Goal: Task Accomplishment & Management: Complete application form

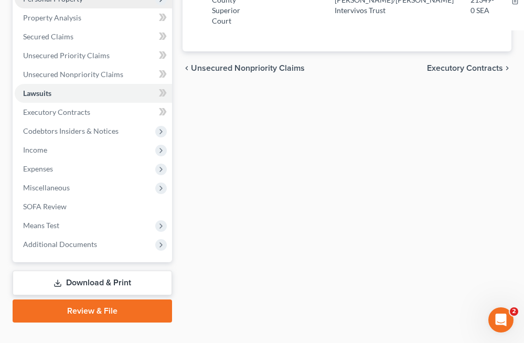
scroll to position [216, 0]
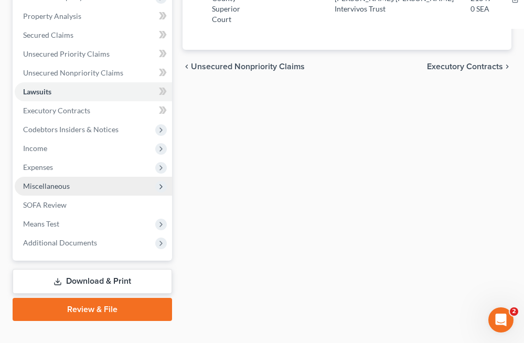
click at [100, 184] on span "Miscellaneous" at bounding box center [93, 186] width 157 height 19
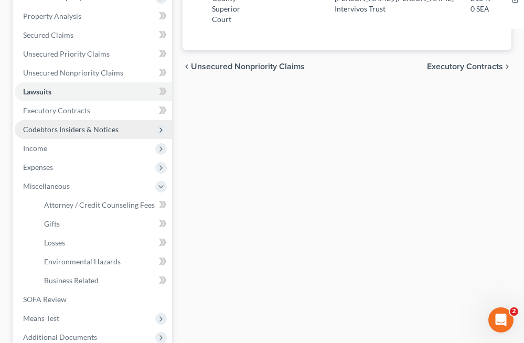
click at [106, 128] on span "Codebtors Insiders & Notices" at bounding box center [70, 129] width 95 height 9
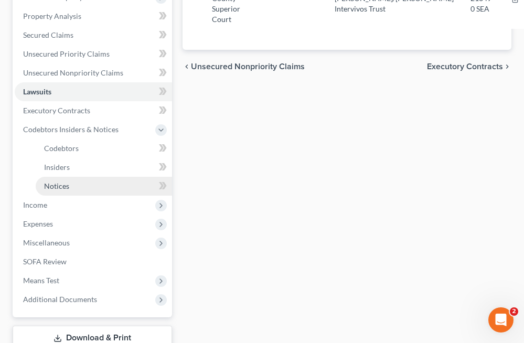
click at [104, 181] on link "Notices" at bounding box center [104, 186] width 136 height 19
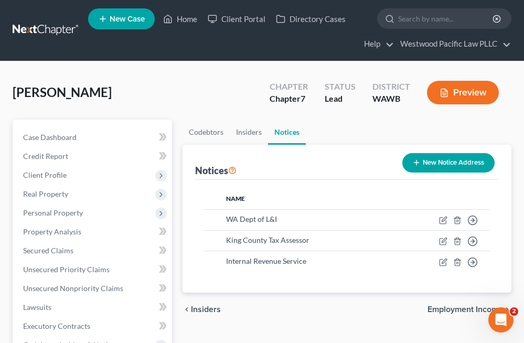
click at [435, 169] on button "New Notice Address" at bounding box center [448, 162] width 92 height 19
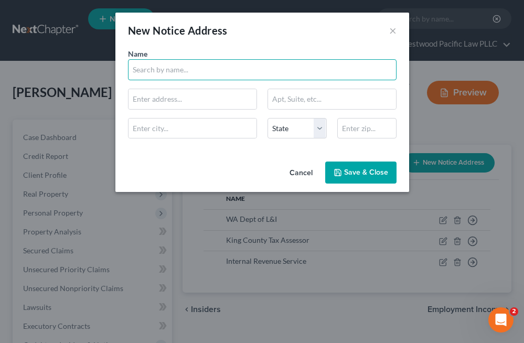
click at [276, 63] on input "text" at bounding box center [262, 69] width 269 height 21
type input "Attorney Protective"
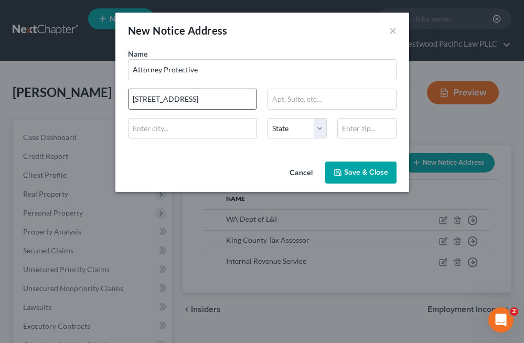
type input "[STREET_ADDRESS]"
type input "1400"
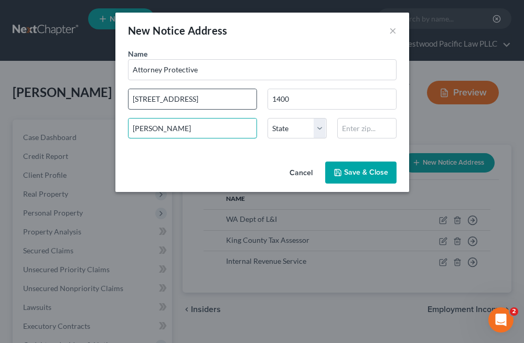
type input "[PERSON_NAME]"
select select "45"
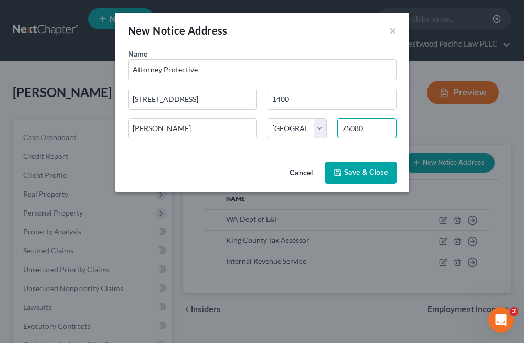
type input "75080"
click at [344, 170] on button "Save & Close" at bounding box center [360, 173] width 71 height 22
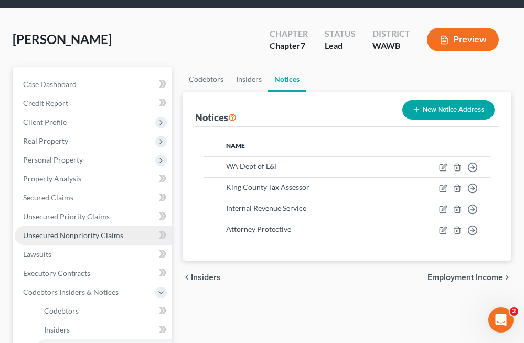
scroll to position [54, 0]
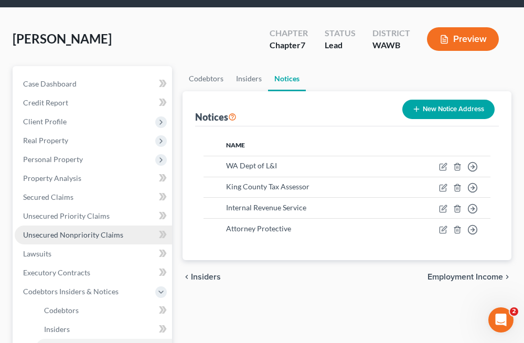
click at [74, 234] on span "Unsecured Nonpriority Claims" at bounding box center [73, 234] width 100 height 9
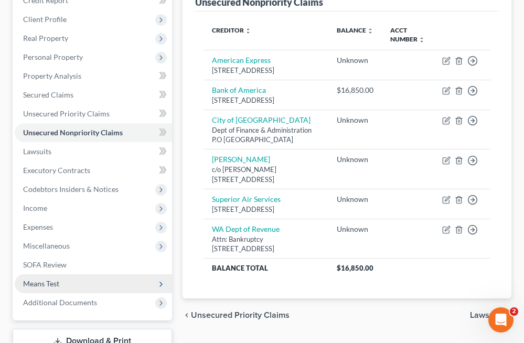
scroll to position [155, 0]
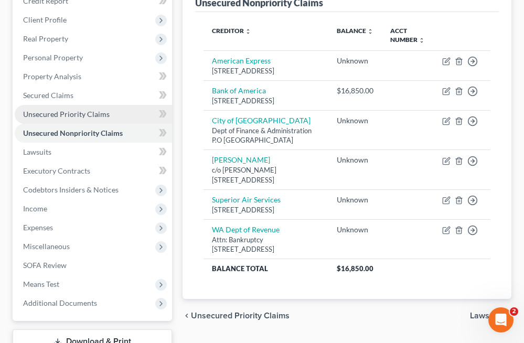
click at [110, 112] on link "Unsecured Priority Claims" at bounding box center [93, 114] width 157 height 19
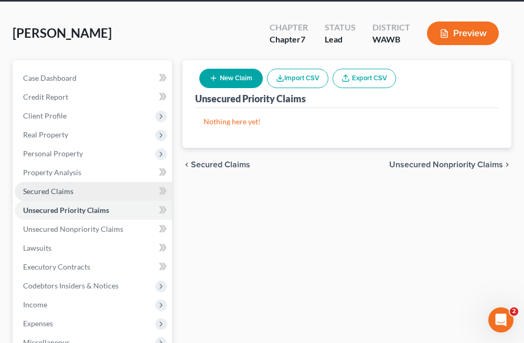
scroll to position [63, 0]
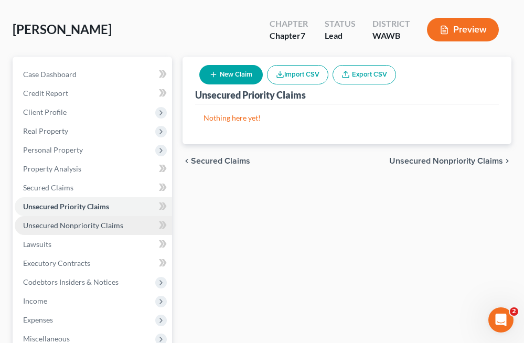
click at [93, 231] on link "Unsecured Nonpriority Claims" at bounding box center [93, 225] width 157 height 19
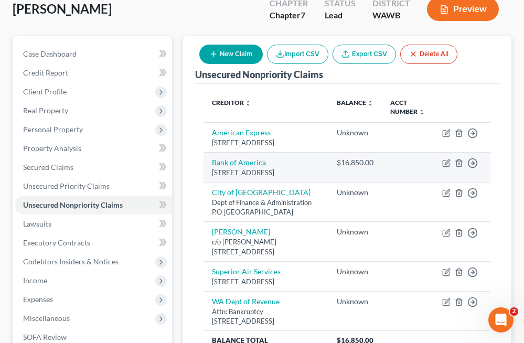
scroll to position [102, 0]
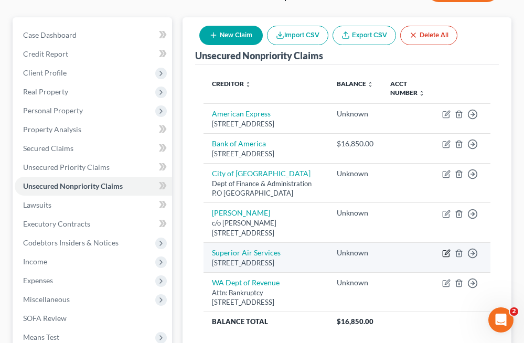
click at [446, 254] on icon "button" at bounding box center [447, 252] width 5 height 5
select select "50"
select select "0"
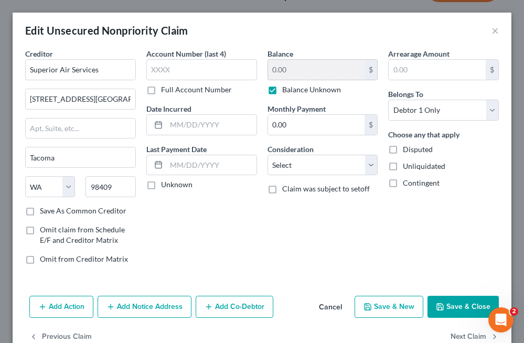
click at [318, 73] on input "0.00" at bounding box center [316, 70] width 97 height 20
click at [453, 311] on button "Save & Close" at bounding box center [463, 307] width 71 height 22
